Goal: Find specific page/section: Find specific page/section

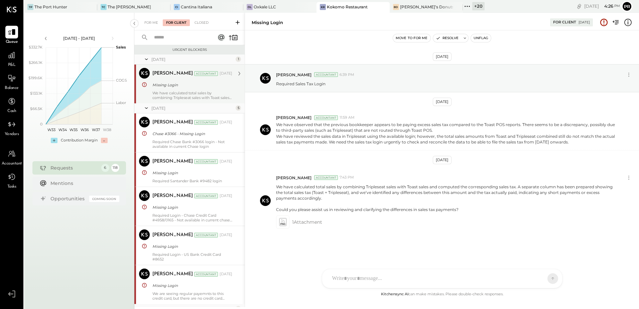
click at [179, 94] on div "We have calculated total sales by combining Tripleseat sales with Toast sales a…" at bounding box center [192, 95] width 80 height 9
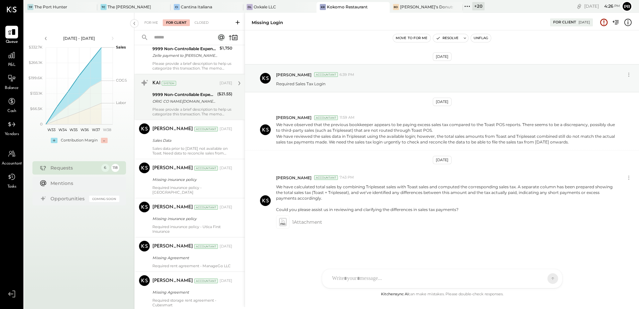
scroll to position [1070, 0]
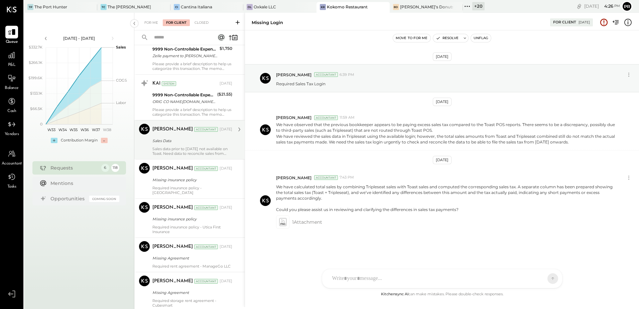
click at [200, 135] on div "[PERSON_NAME] Accountant [DATE] Sales Data Sales data prior to [DATE] not avail…" at bounding box center [192, 140] width 80 height 32
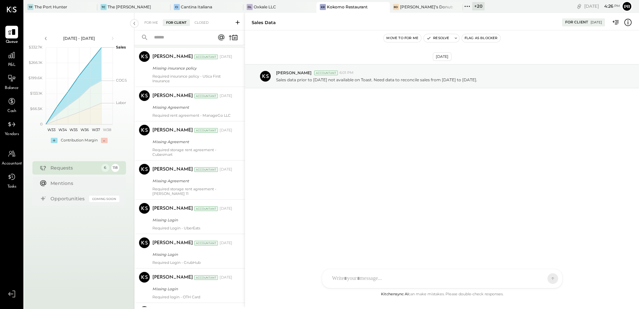
scroll to position [1237, 0]
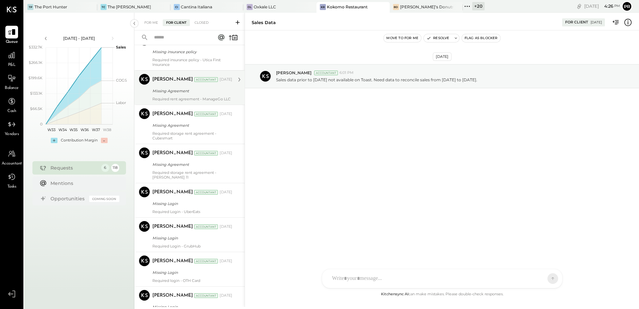
click at [198, 97] on div "Required rent agreement - ManageGo LLC" at bounding box center [192, 99] width 80 height 5
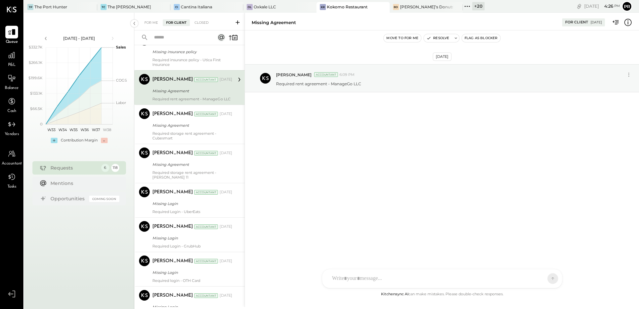
scroll to position [1170, 0]
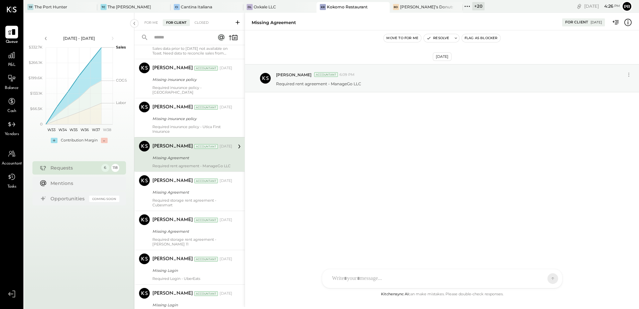
click at [175, 33] on input "text" at bounding box center [180, 37] width 61 height 11
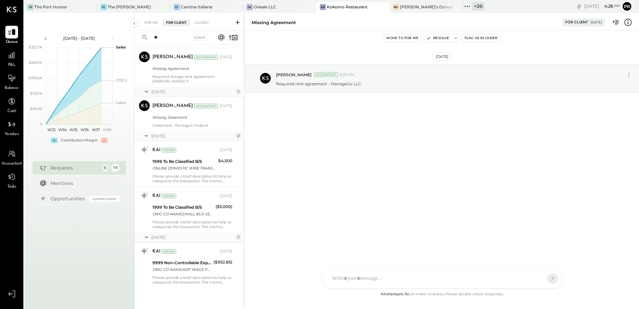
scroll to position [95, 0]
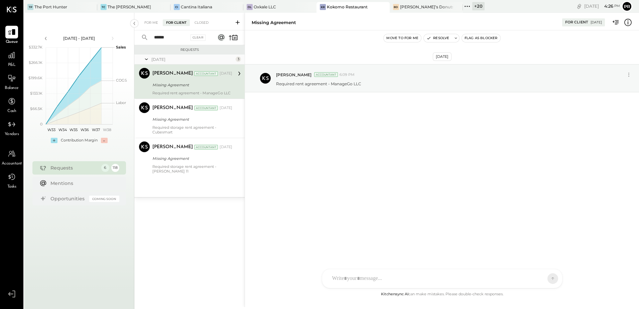
type input "******"
click at [173, 38] on input "******" at bounding box center [169, 37] width 39 height 11
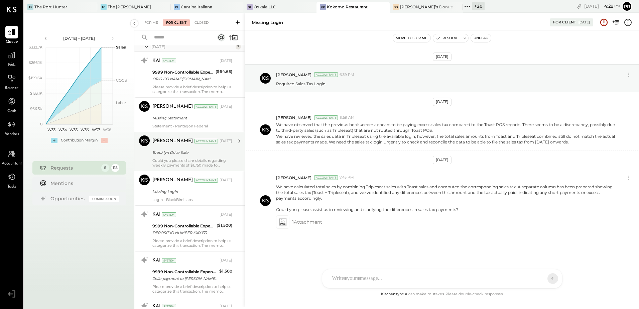
scroll to position [1772, 0]
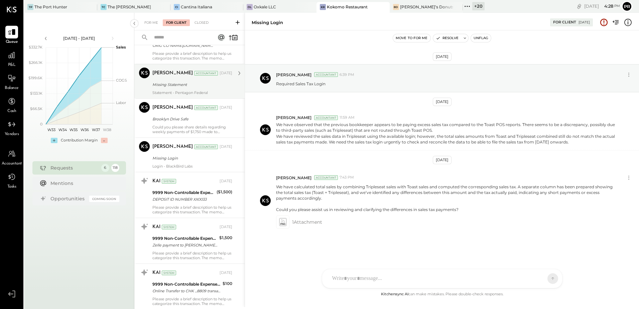
click at [190, 98] on div "[PERSON_NAME] Accountant [PERSON_NAME] Accountant [DATE] Missing Statement Stat…" at bounding box center [189, 81] width 110 height 34
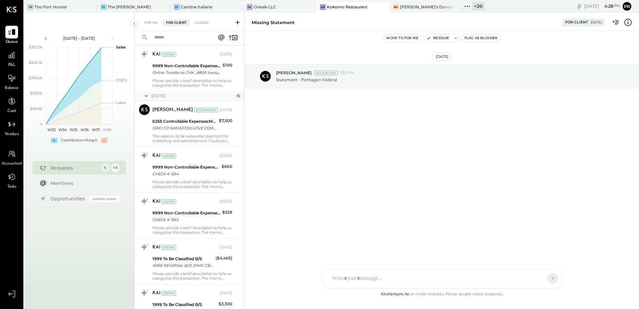
scroll to position [2006, 0]
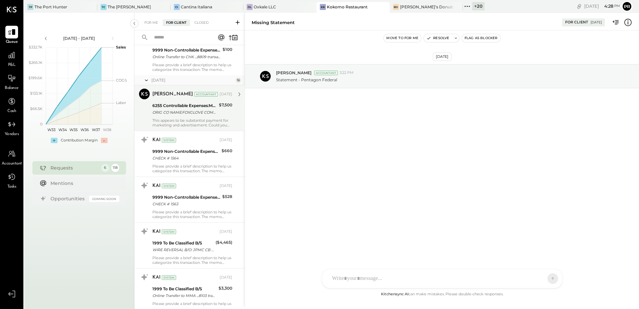
click at [199, 123] on div "This appears to be substantial payment for marketing and advertisement. Could y…" at bounding box center [192, 122] width 80 height 9
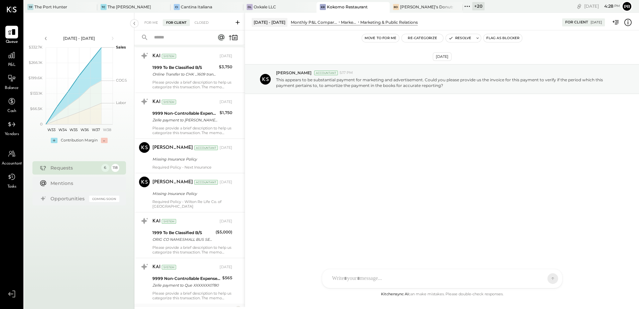
scroll to position [2507, 0]
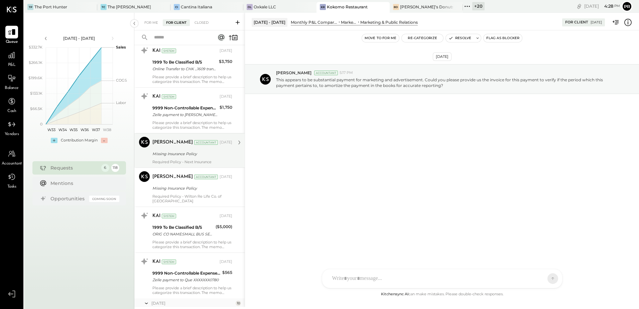
click at [204, 164] on div "Required Policy - Next Insurance" at bounding box center [192, 161] width 80 height 5
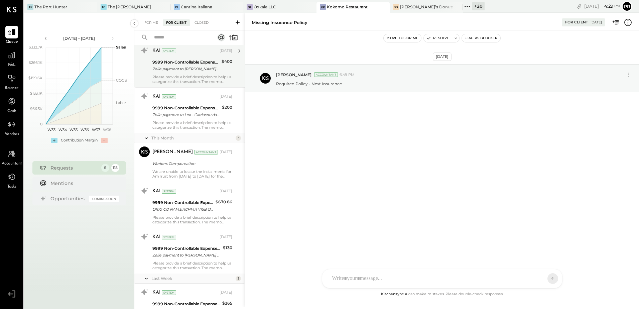
scroll to position [4873, 0]
